Goal: Task Accomplishment & Management: Use online tool/utility

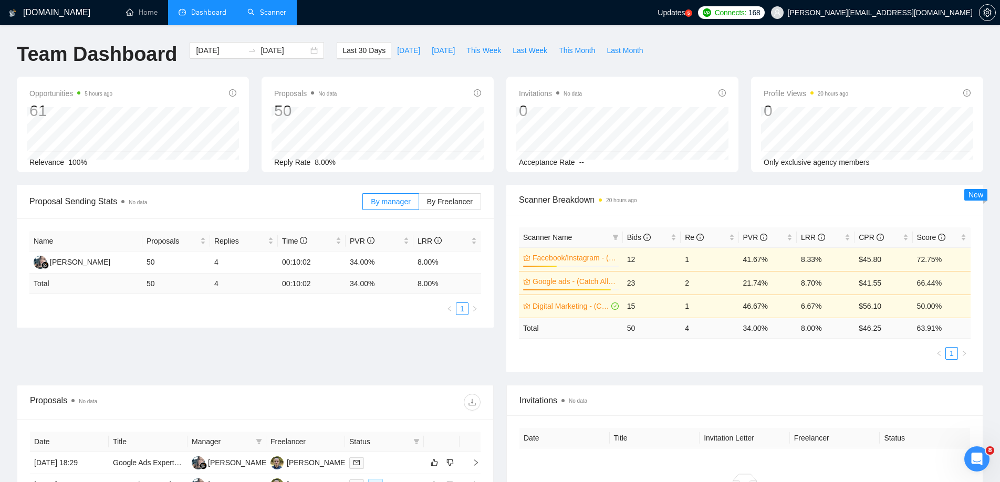
click at [280, 14] on link "Scanner" at bounding box center [266, 12] width 39 height 9
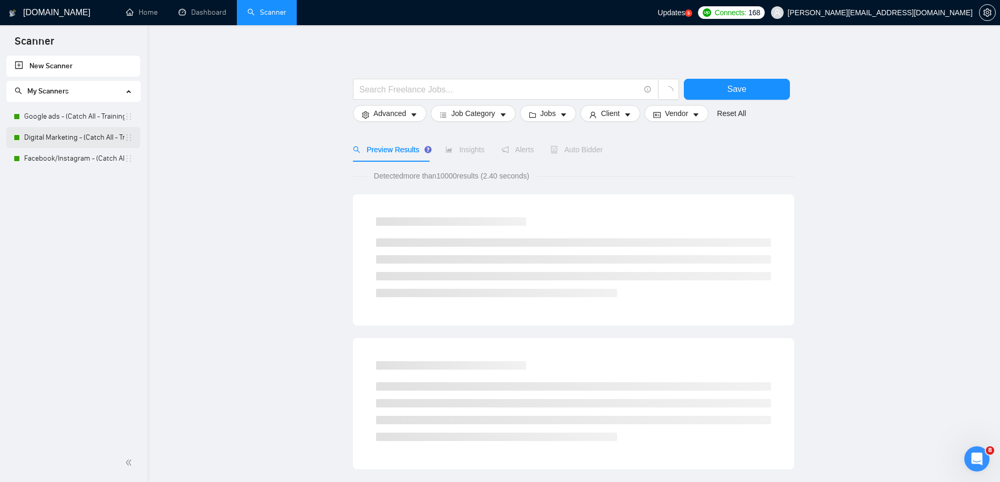
click at [67, 137] on link "Digital Marketing - (Catch All - Training)-$100 hr." at bounding box center [74, 137] width 100 height 21
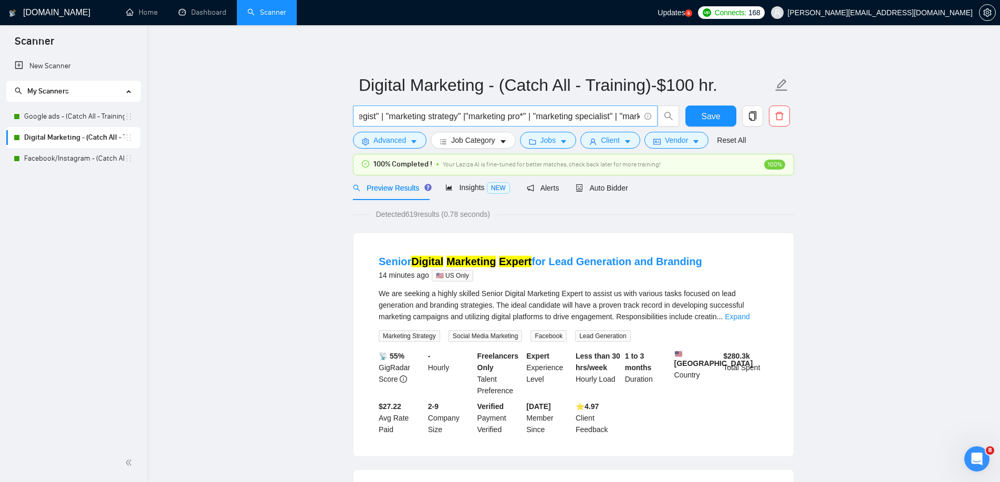
scroll to position [0, 340]
